Goal: Information Seeking & Learning: Find specific fact

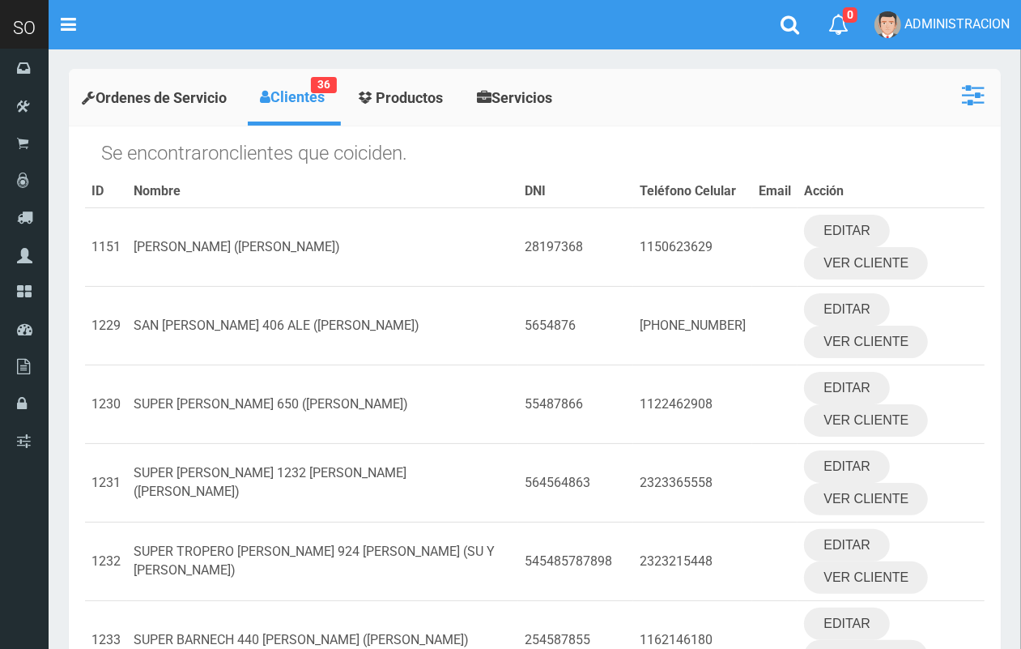
click at [968, 97] on icon at bounding box center [973, 95] width 22 height 26
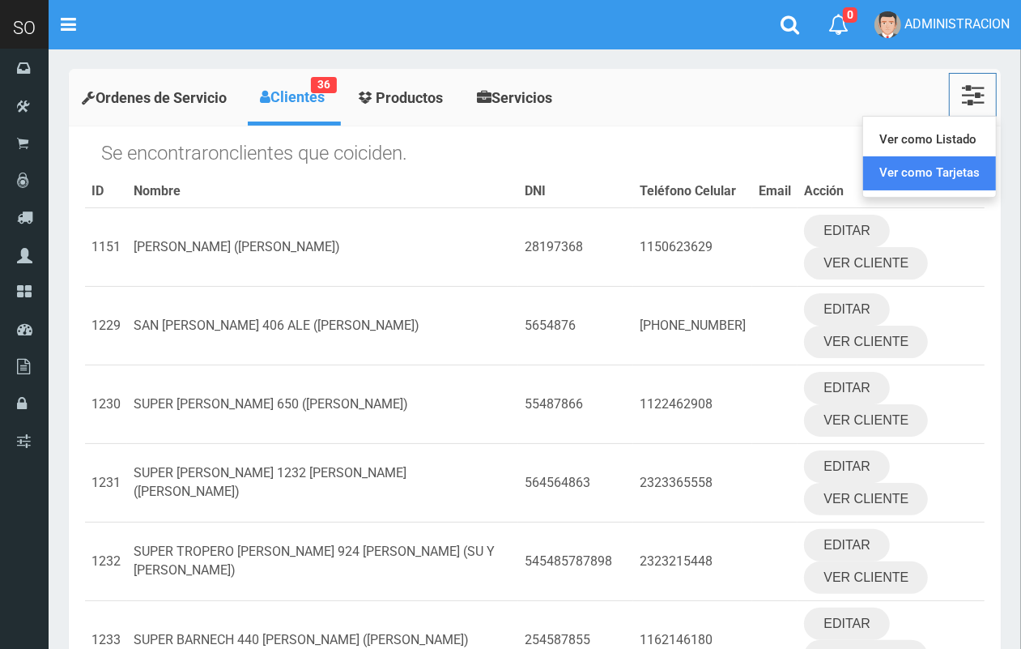
click at [908, 172] on link "Ver como Tarjetas" at bounding box center [929, 172] width 133 height 33
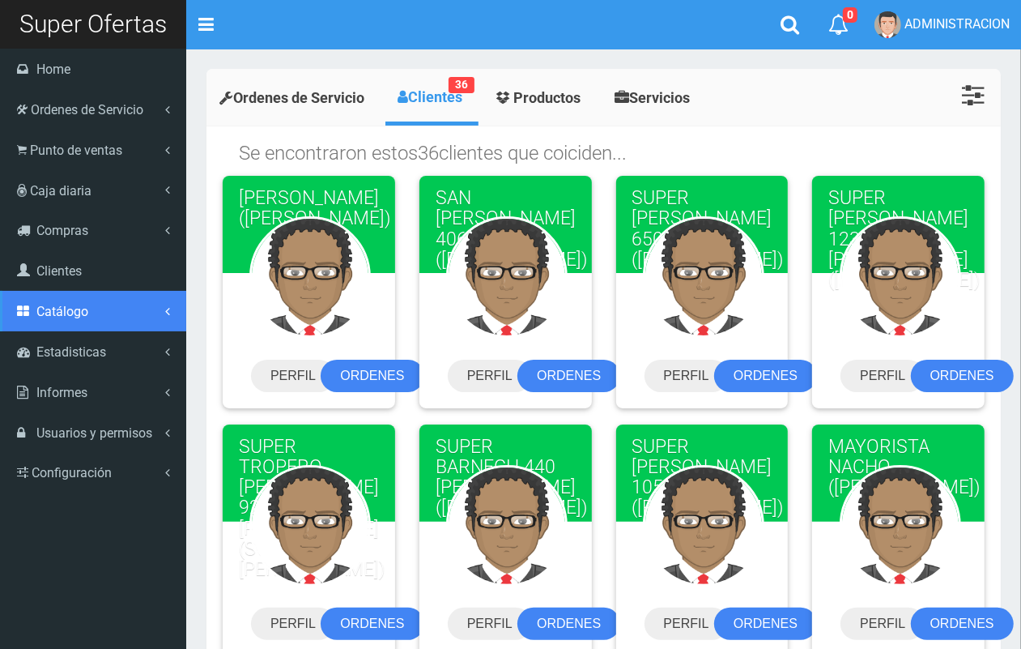
click at [67, 313] on span "Catálogo" at bounding box center [62, 311] width 52 height 15
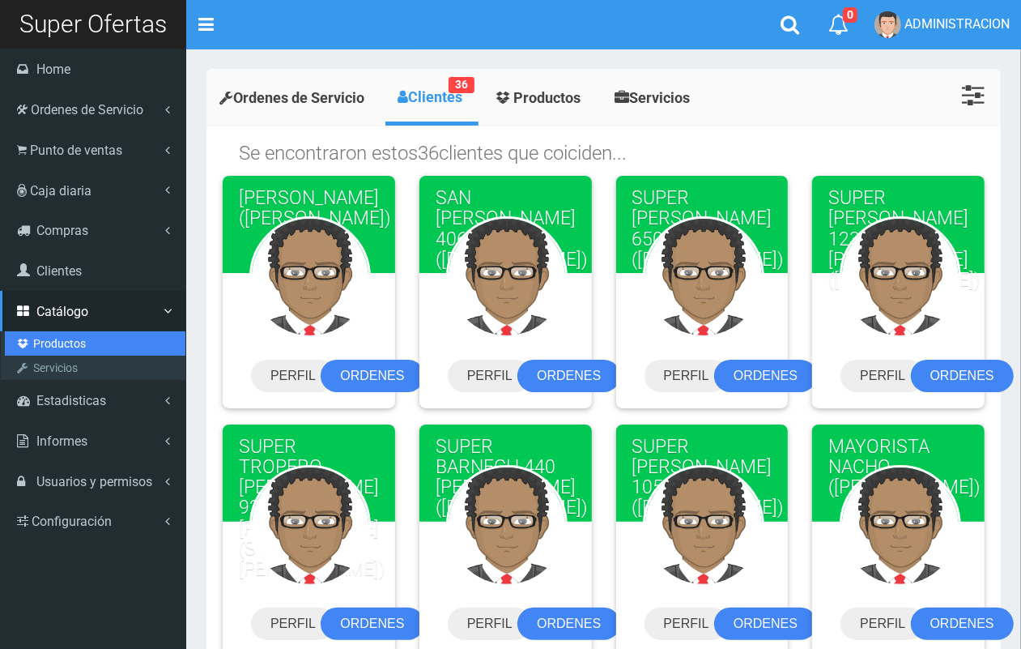
click at [79, 343] on link "Productos" at bounding box center [95, 343] width 181 height 24
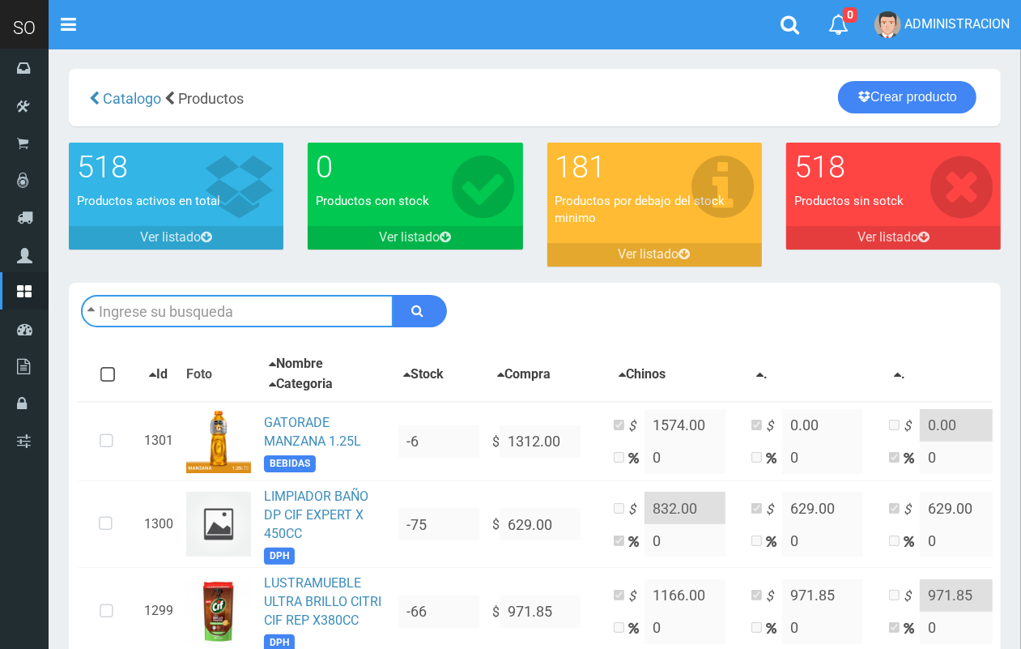
click at [261, 312] on input "text" at bounding box center [237, 311] width 313 height 32
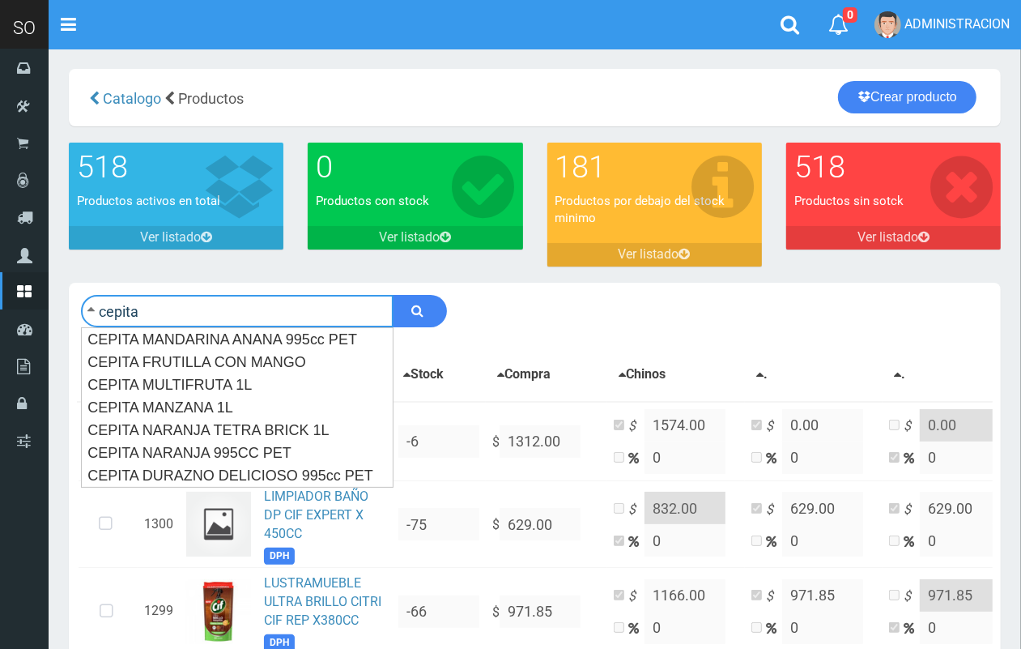
type input "cepita"
click at [393, 295] on button "submit" at bounding box center [420, 311] width 54 height 32
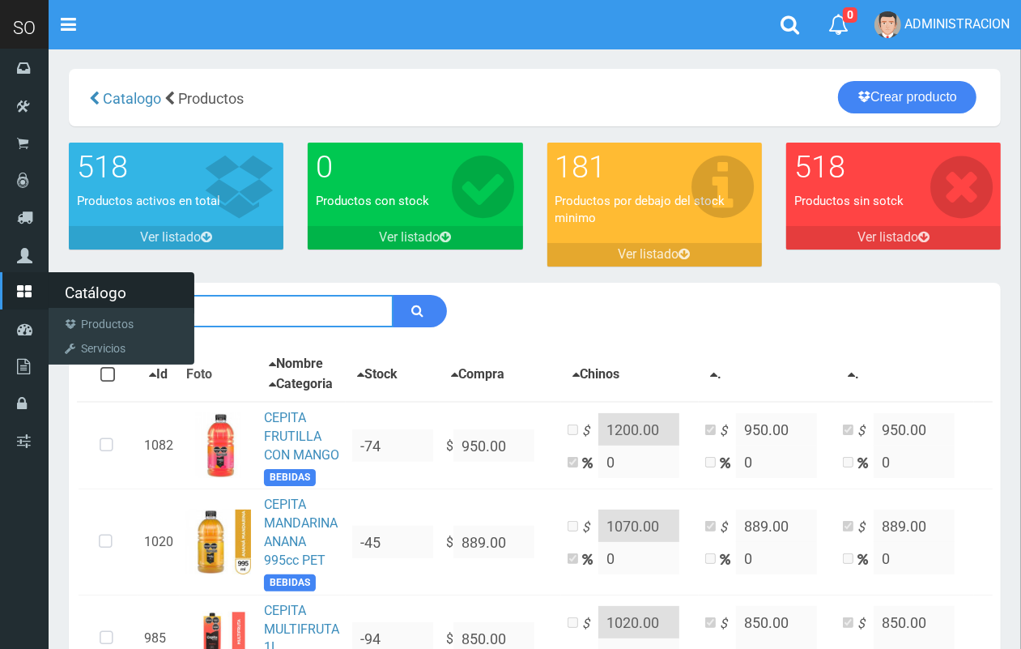
drag, startPoint x: 191, startPoint y: 306, endPoint x: 0, endPoint y: 304, distance: 191.2
click at [0, 304] on div "SO Toggle navigation 0 0" at bounding box center [510, 556] width 1021 height 1112
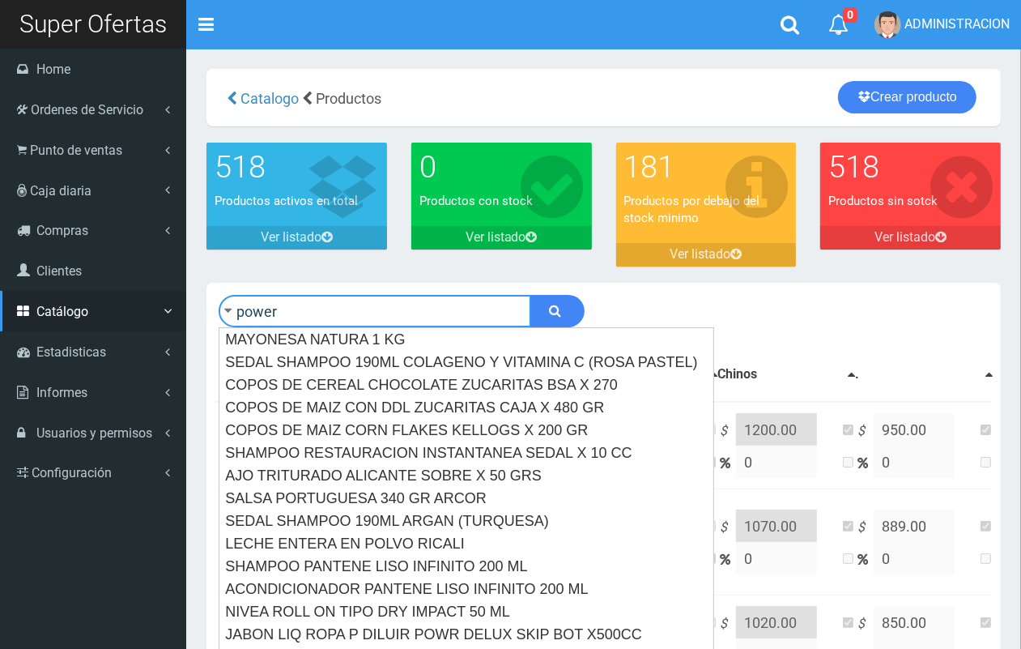
type input "power"
click at [531, 295] on button "submit" at bounding box center [558, 311] width 54 height 32
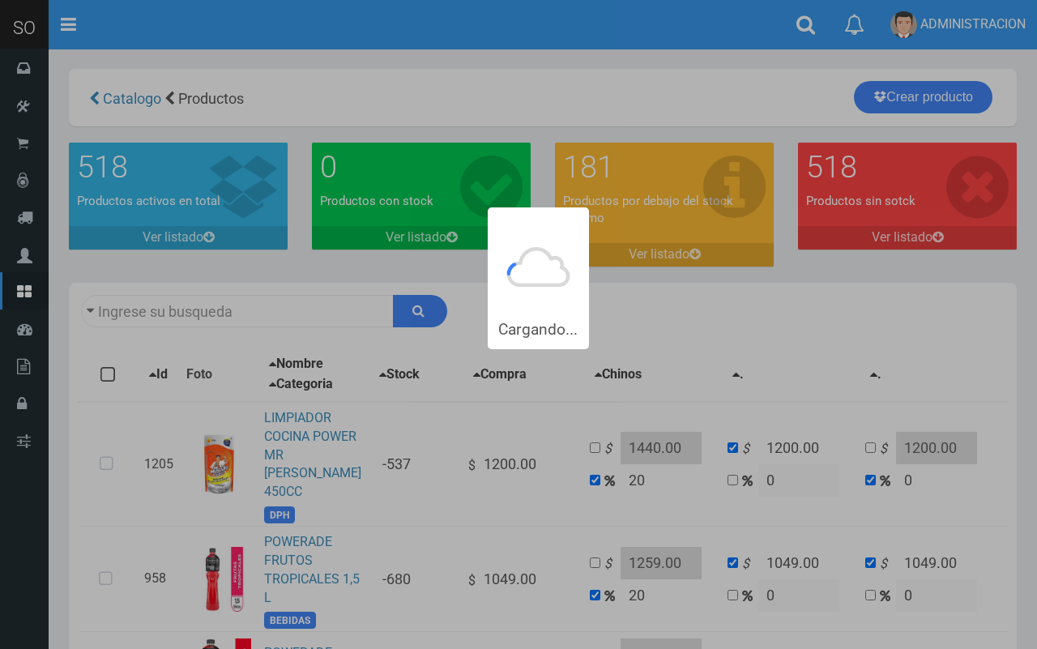
type input "power"
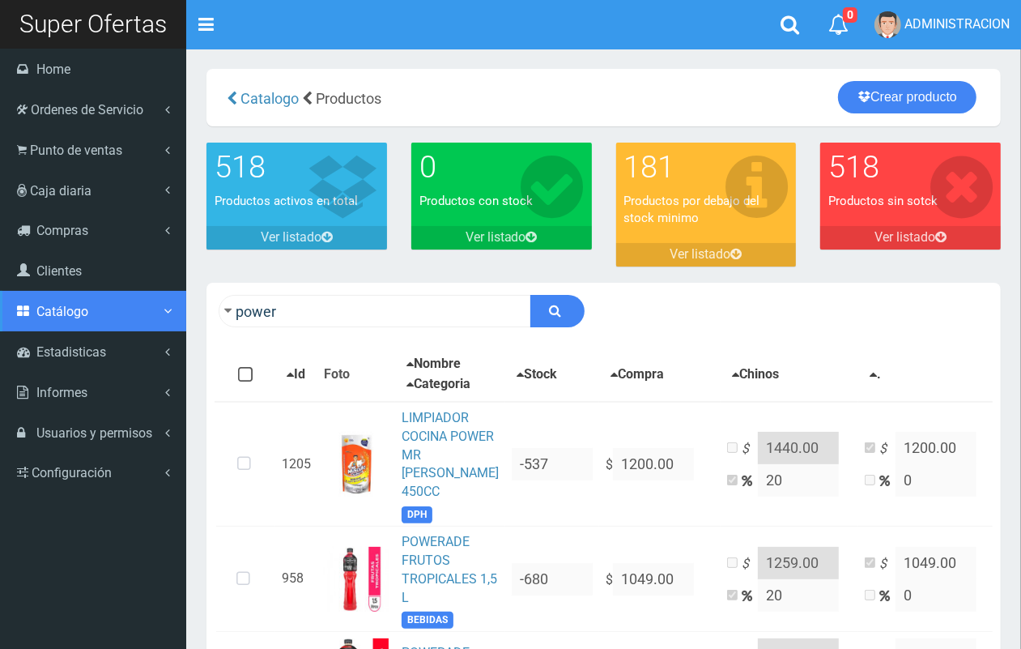
click at [62, 313] on span "Catálogo" at bounding box center [62, 311] width 52 height 15
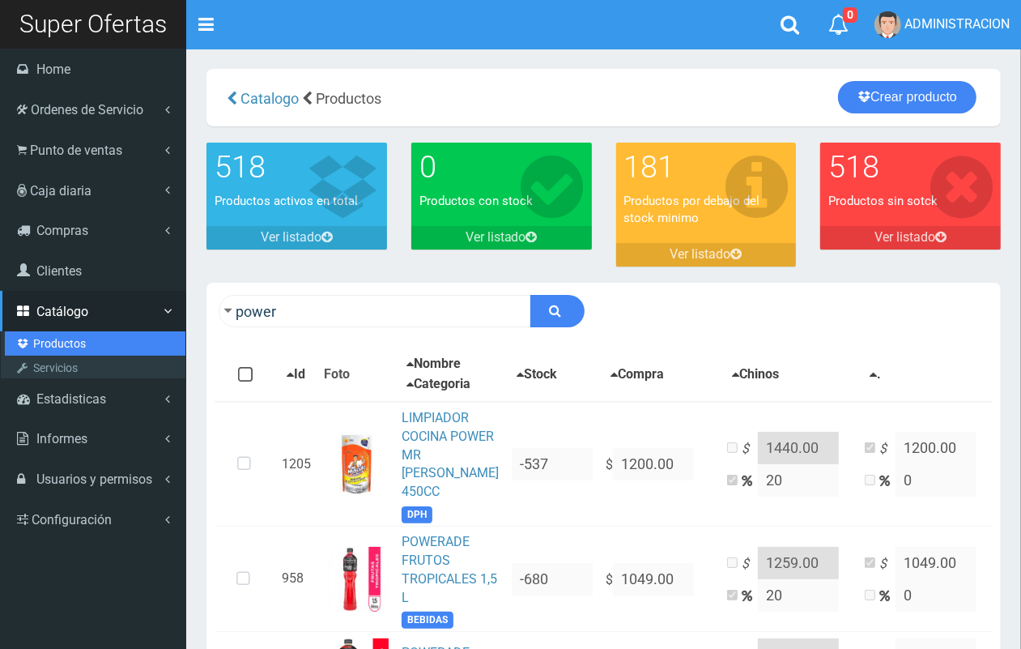
click at [66, 337] on link "Productos" at bounding box center [95, 343] width 181 height 24
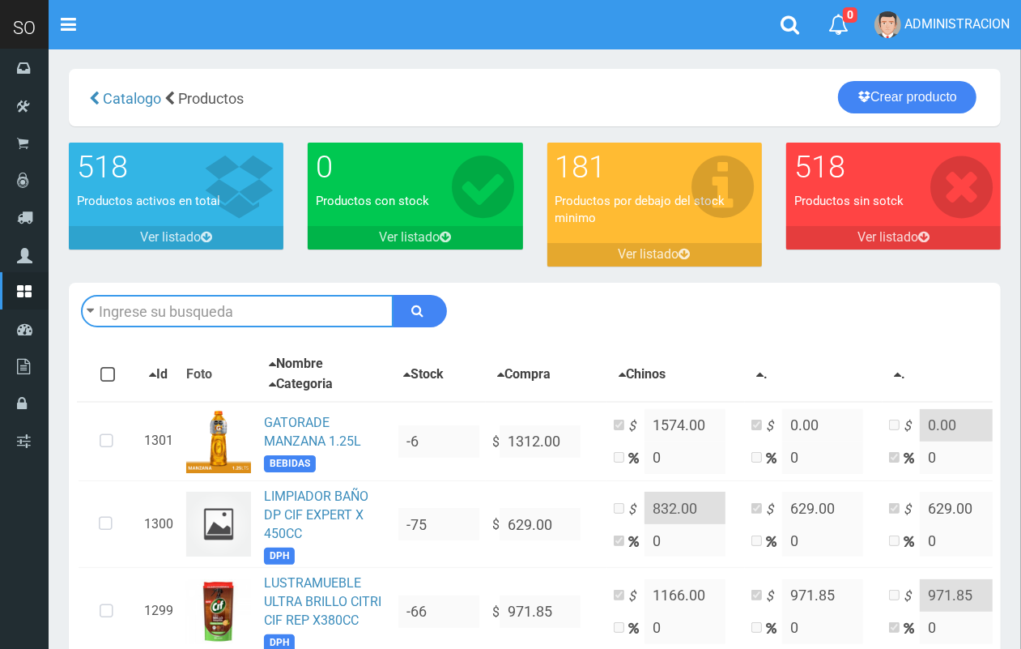
click at [217, 304] on input "text" at bounding box center [237, 311] width 313 height 32
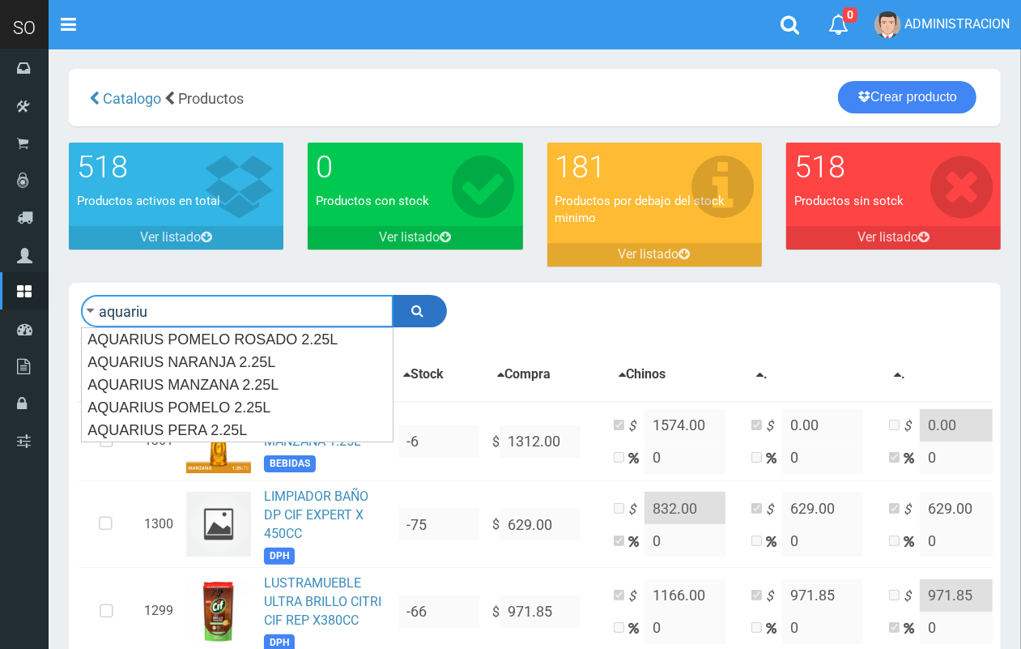
type input "aquariu"
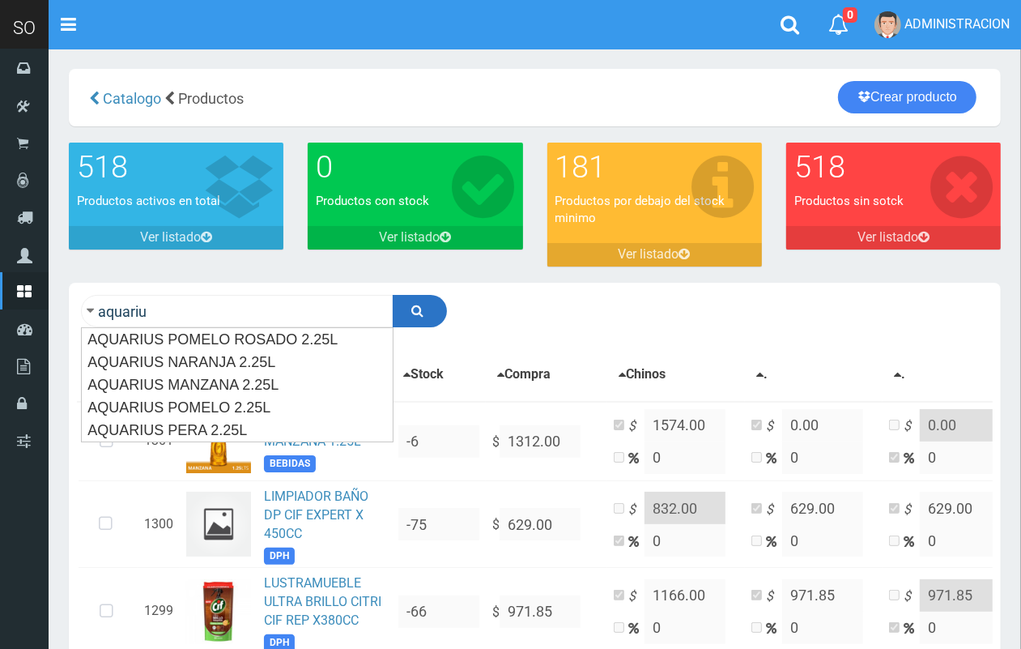
click at [440, 305] on button "submit" at bounding box center [420, 311] width 54 height 32
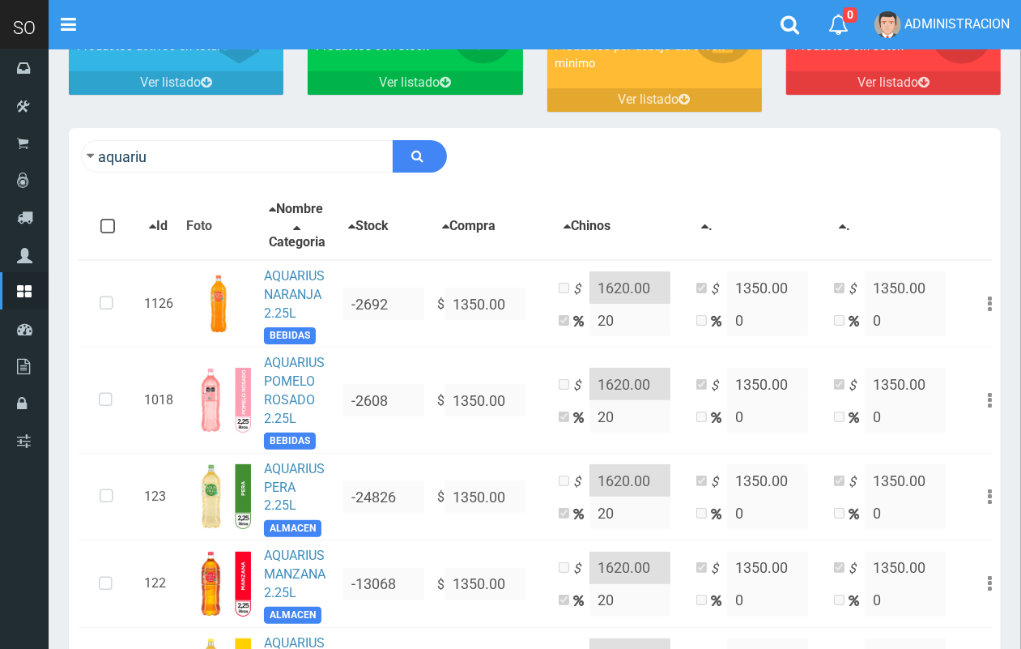
scroll to position [203, 0]
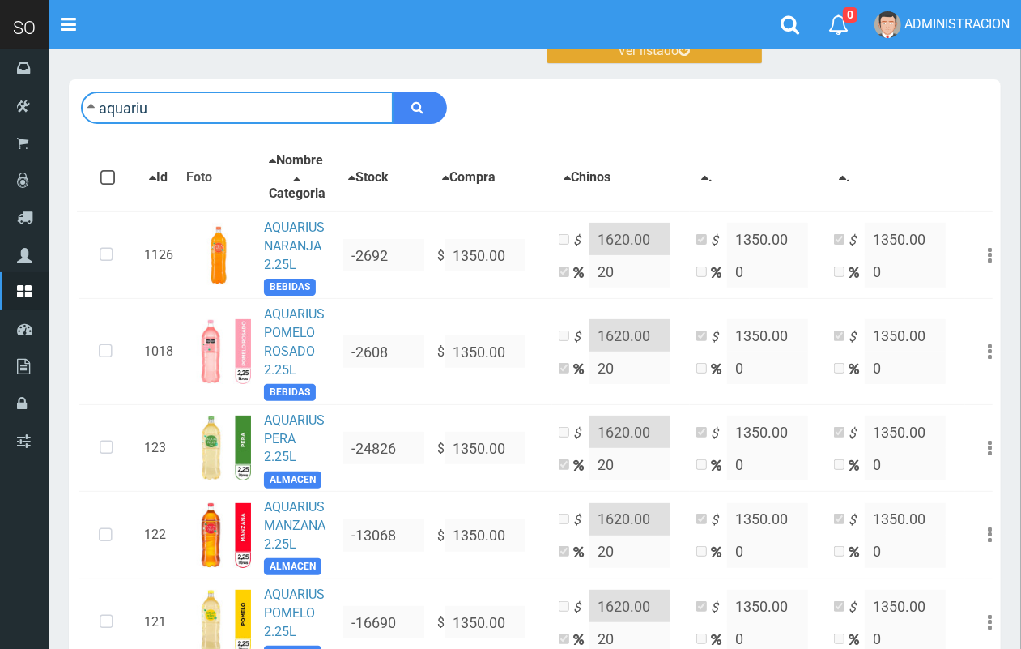
click at [276, 107] on input "aquariu" at bounding box center [237, 108] width 313 height 32
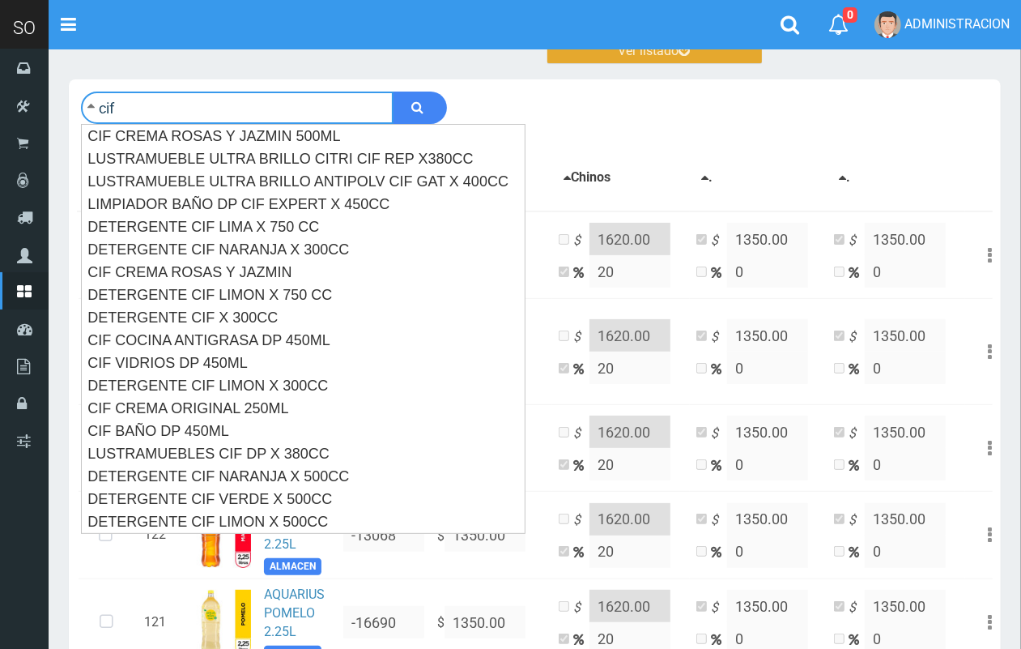
type input "cif"
click at [393, 92] on button "submit" at bounding box center [420, 108] width 54 height 32
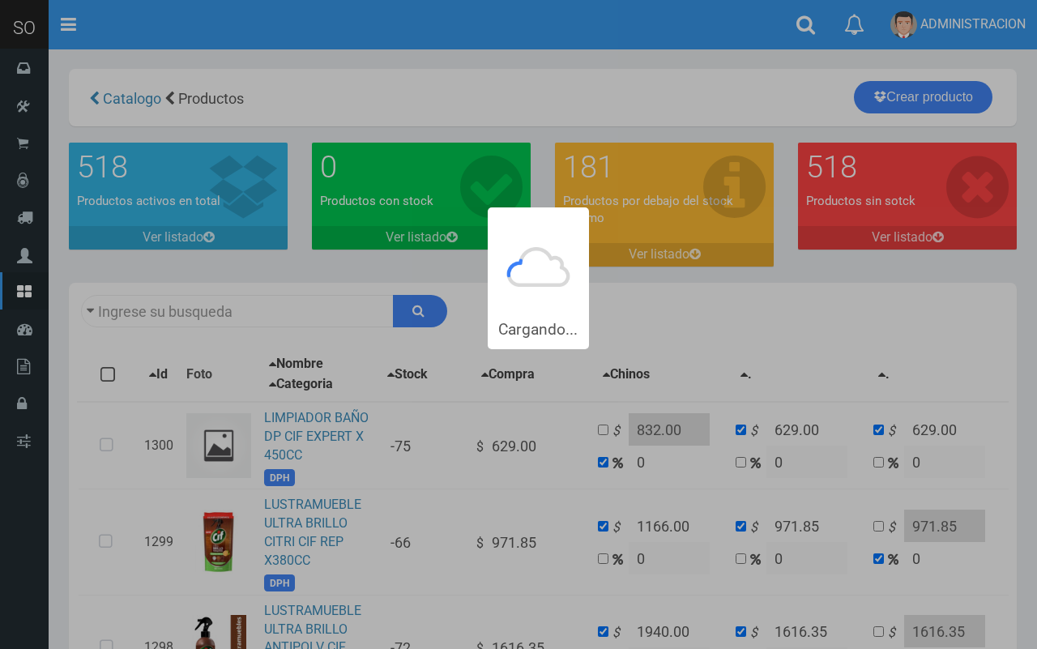
type input "cif"
